Goal: Find specific page/section: Find specific page/section

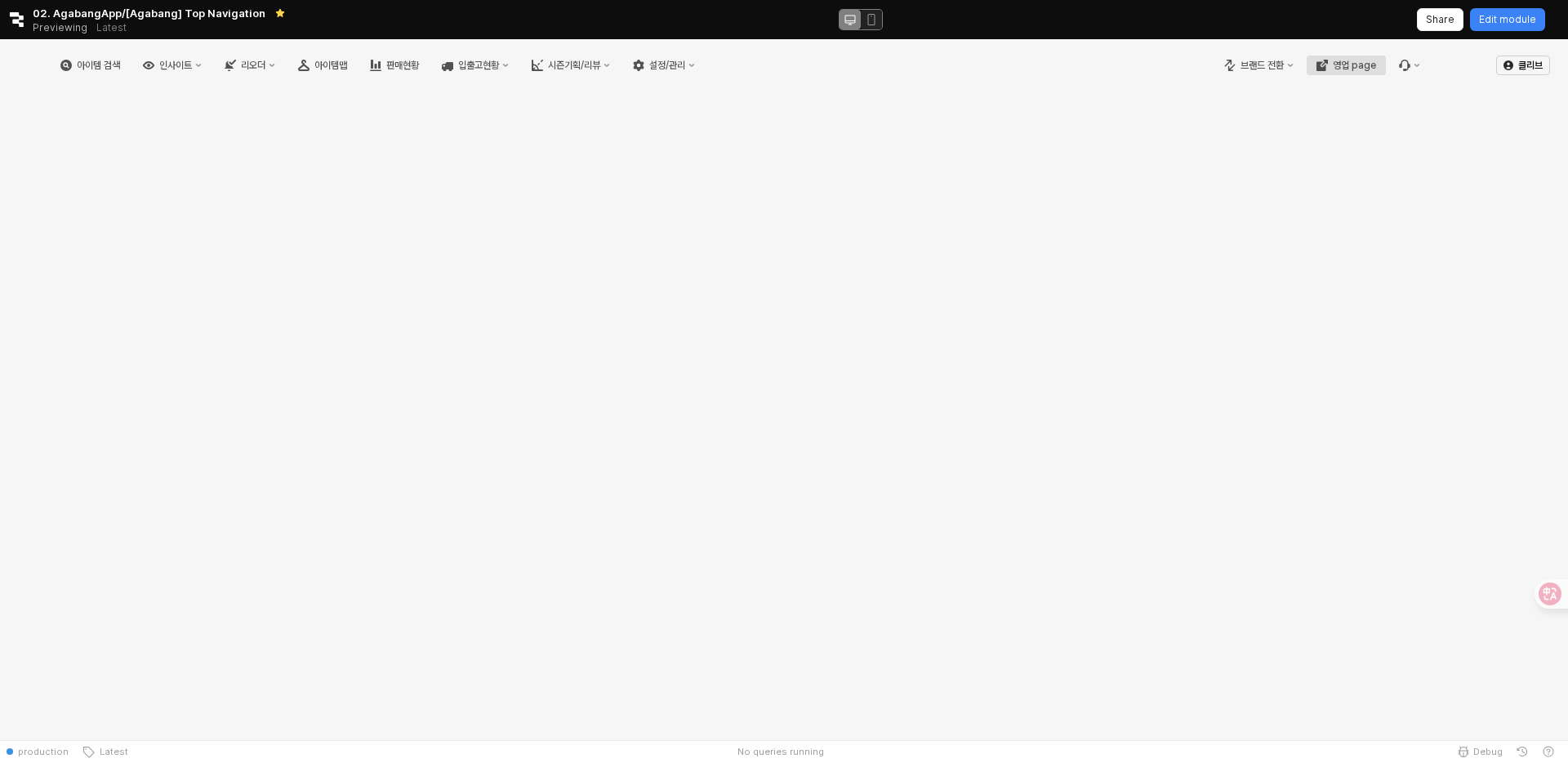
click at [1348, 75] on button "영업 page" at bounding box center [1347, 66] width 79 height 20
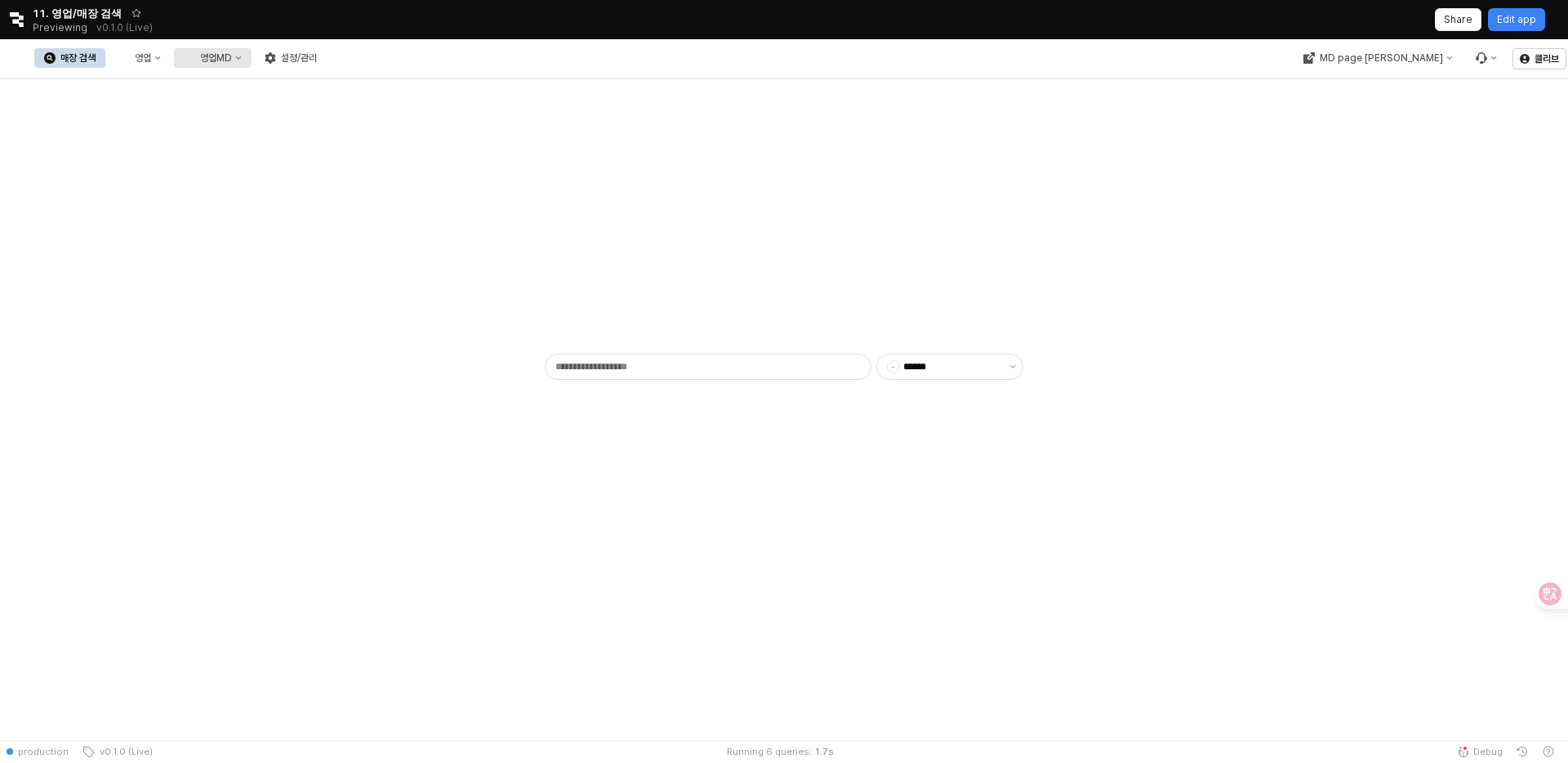
click at [232, 63] on div "영업MD" at bounding box center [216, 58] width 31 height 12
click at [232, 52] on div "영업MD" at bounding box center [216, 58] width 31 height 12
click at [371, 108] on div "RT 성과 분석" at bounding box center [381, 116] width 100 height 16
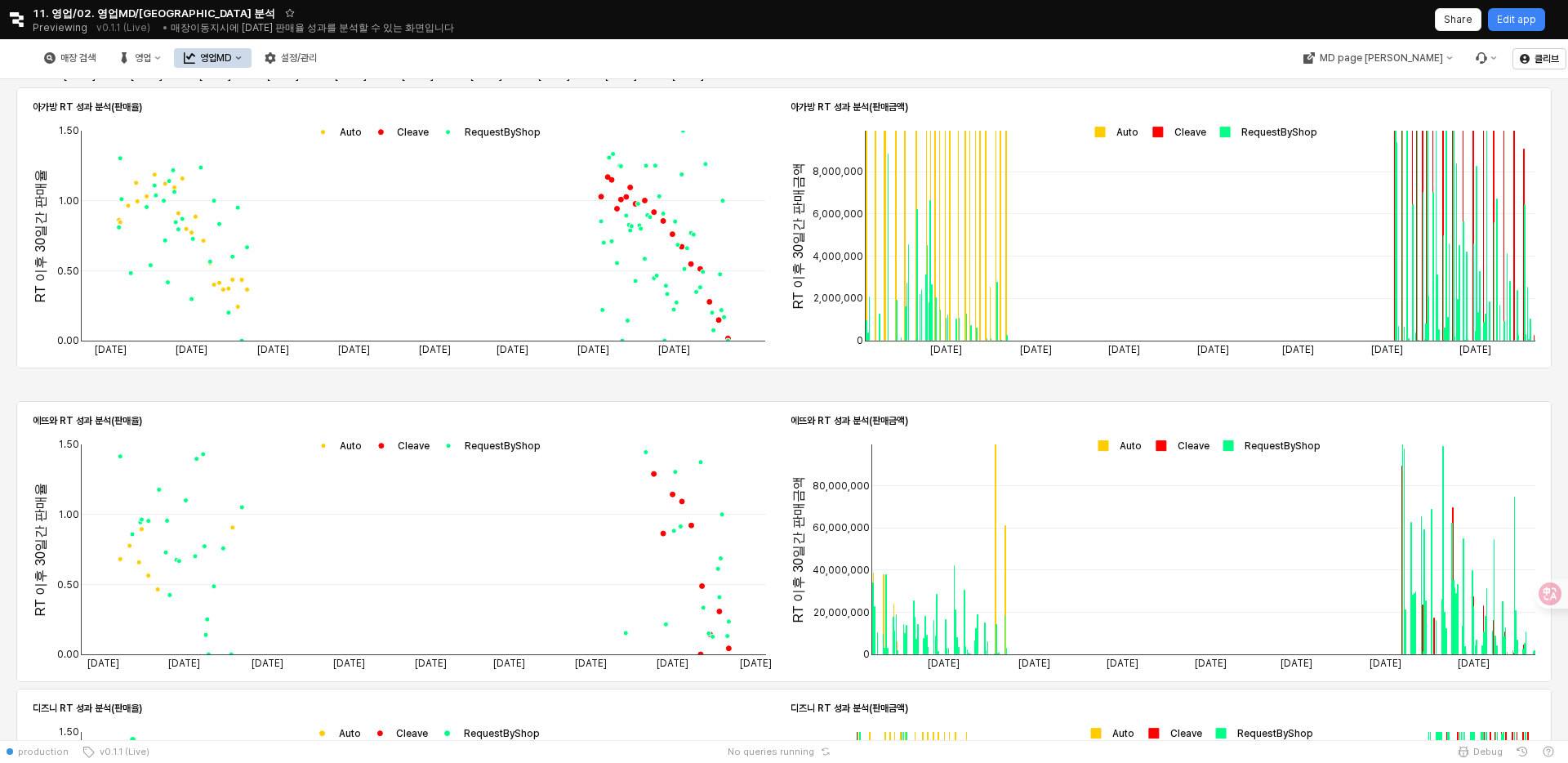
scroll to position [965, 0]
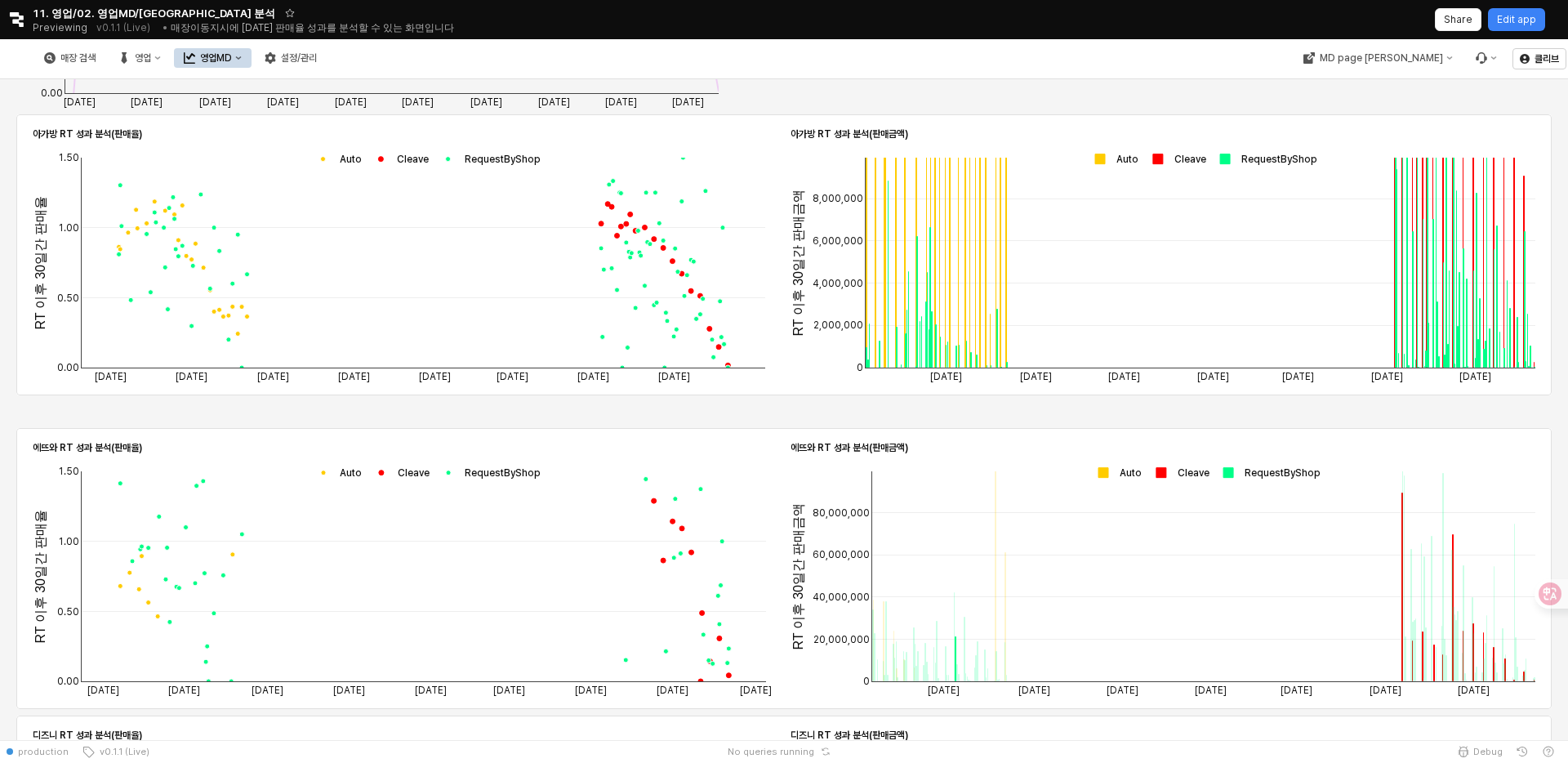
scroll to position [936, 0]
